Goal: Find specific page/section: Find specific page/section

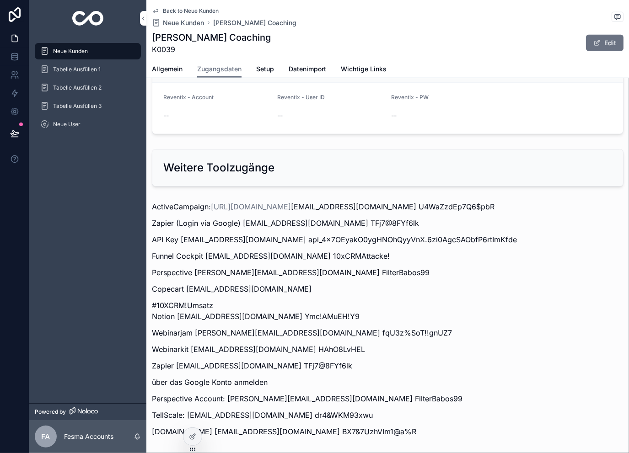
scroll to position [1074, 0]
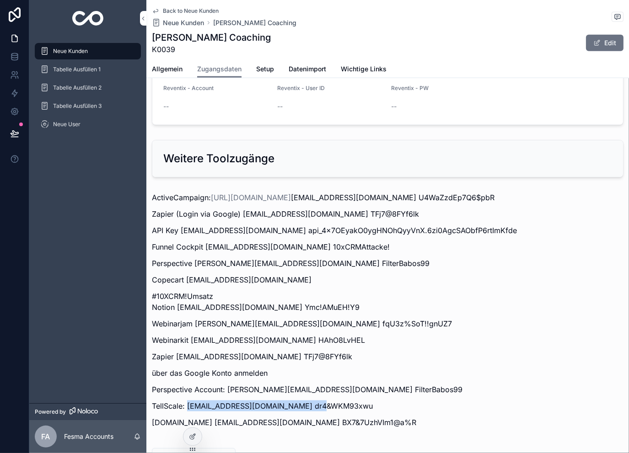
drag, startPoint x: 187, startPoint y: 394, endPoint x: 312, endPoint y: 393, distance: 124.9
click at [312, 401] on p "TellScale: [EMAIL_ADDRESS][DOMAIN_NAME] dr4&WKM93xwu" at bounding box center [388, 406] width 472 height 11
copy p "[EMAIL_ADDRESS][DOMAIN_NAME]"
drag, startPoint x: 375, startPoint y: 394, endPoint x: 314, endPoint y: 395, distance: 60.9
click at [314, 401] on p "TellScale: [EMAIL_ADDRESS][DOMAIN_NAME] dr4&WKM93xwu" at bounding box center [388, 406] width 472 height 11
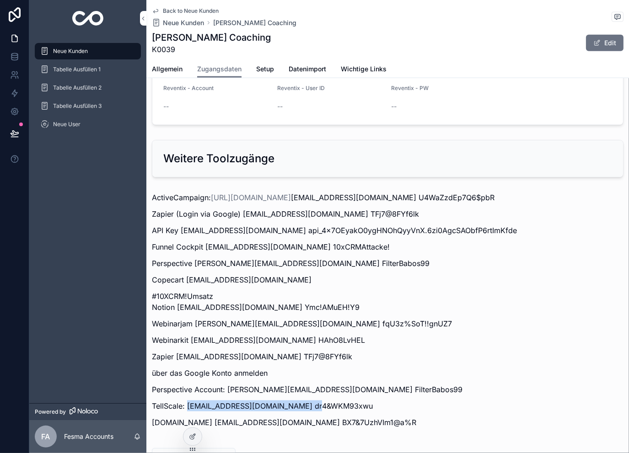
copy p "dr4&WKM93xwu"
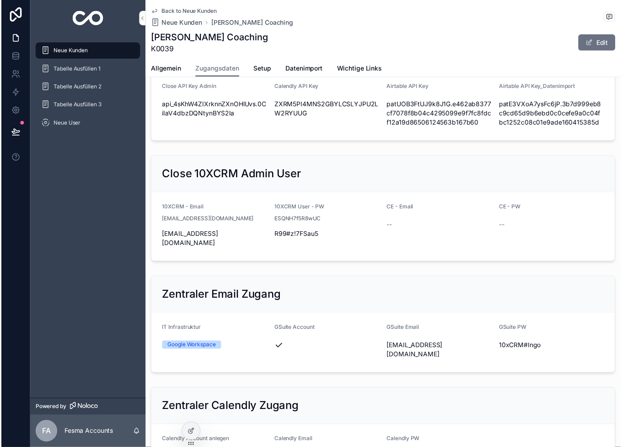
scroll to position [37, 0]
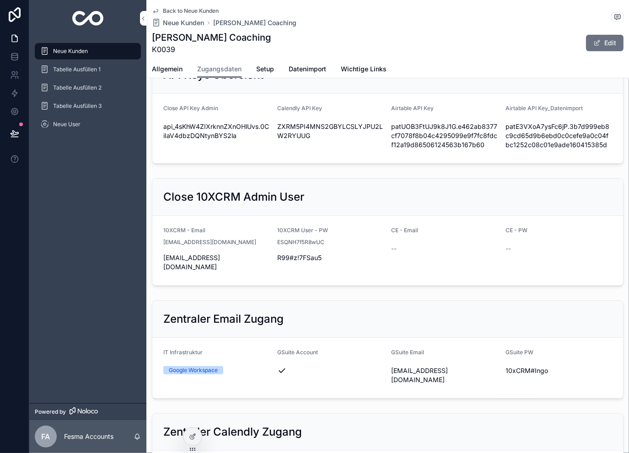
click at [0, 0] on icon "scrollable content" at bounding box center [0, 0] width 0 height 0
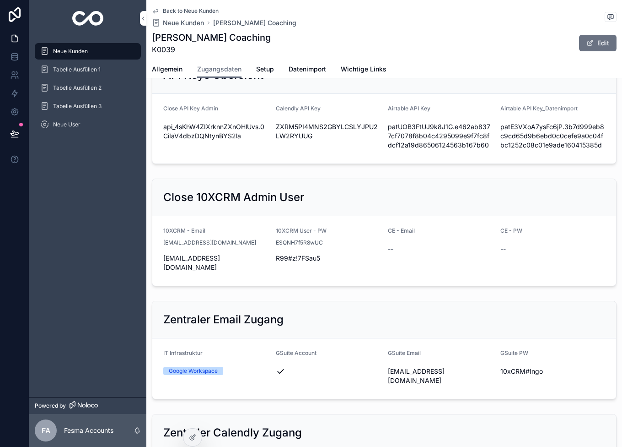
click at [0, 0] on icon "scrollable content" at bounding box center [0, 0] width 0 height 0
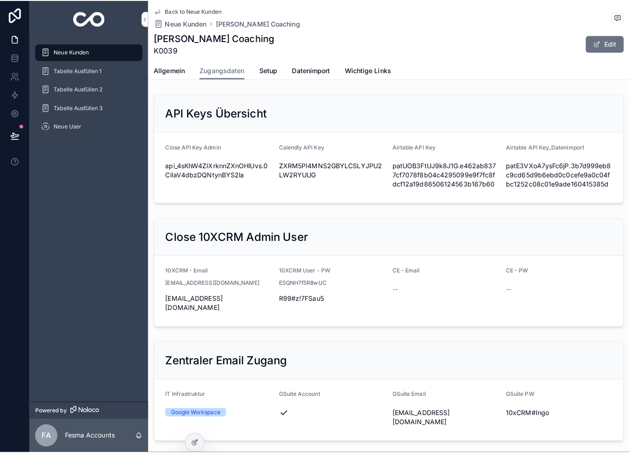
scroll to position [0, 0]
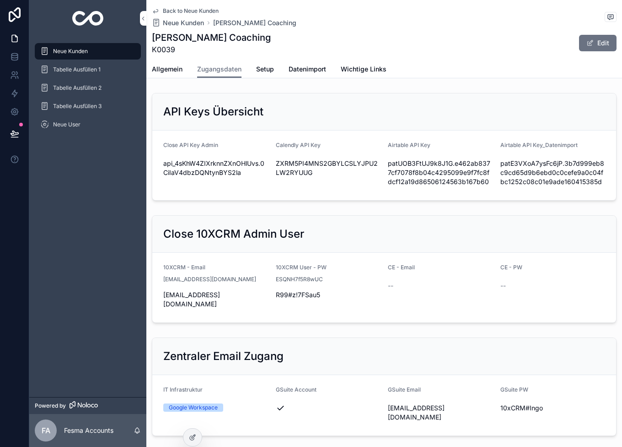
click at [184, 9] on span "Back to Neue Kunden" at bounding box center [191, 10] width 56 height 7
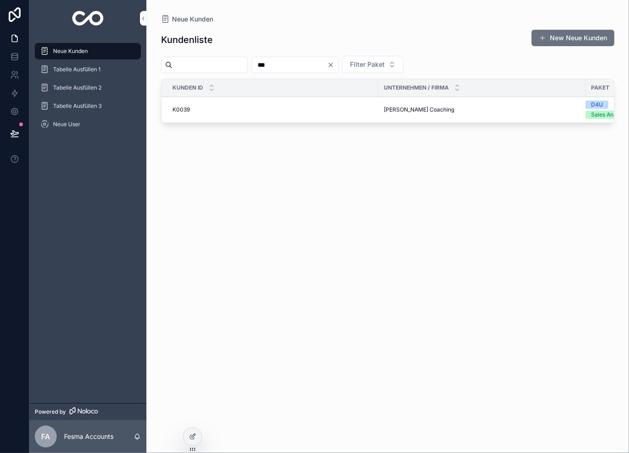
click at [310, 66] on input "***" at bounding box center [289, 65] width 75 height 13
type input "***"
click at [425, 113] on span "Beyeler Consulting GmbH" at bounding box center [417, 109] width 67 height 7
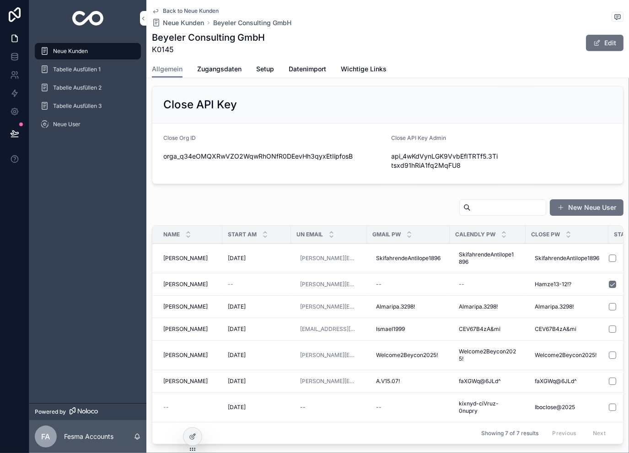
scroll to position [366, 0]
